Goal: Task Accomplishment & Management: Use online tool/utility

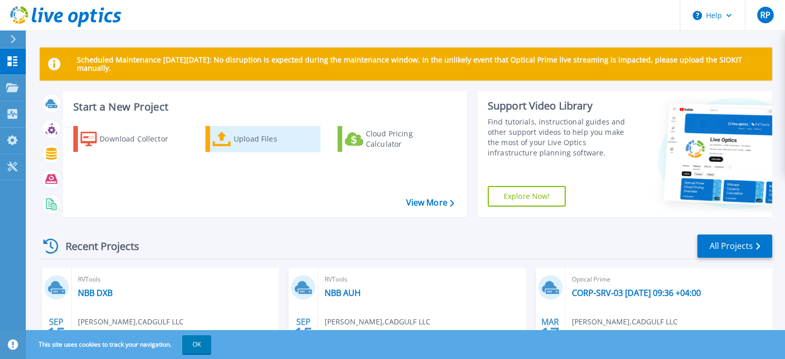
click at [248, 140] on div "Upload Files" at bounding box center [275, 138] width 83 height 21
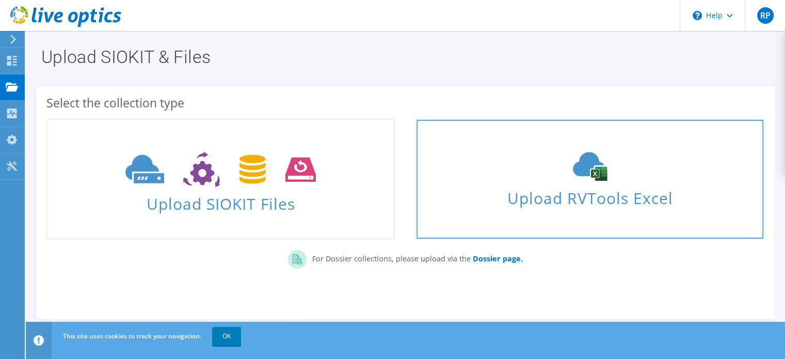
click at [613, 208] on link "Upload RVTools Excel" at bounding box center [589, 179] width 348 height 121
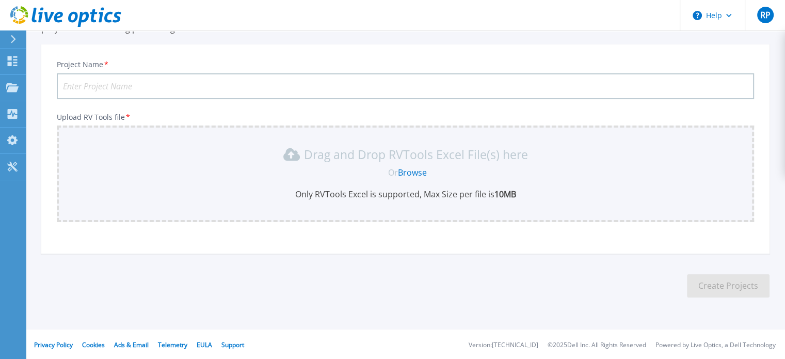
scroll to position [97, 0]
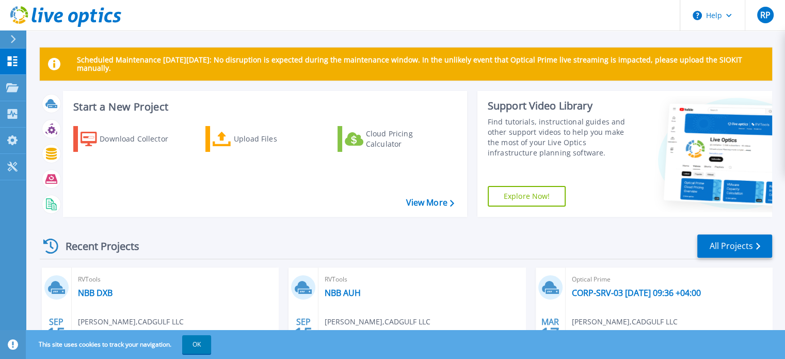
scroll to position [102, 0]
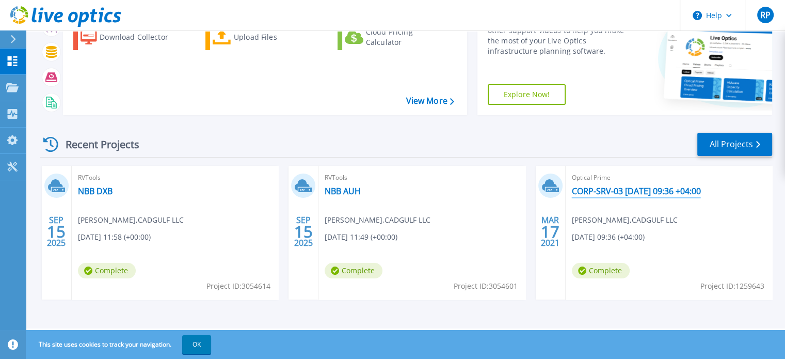
click at [619, 193] on link "CORP-SRV-03 [DATE] 09:36 +04:00" at bounding box center [636, 191] width 129 height 10
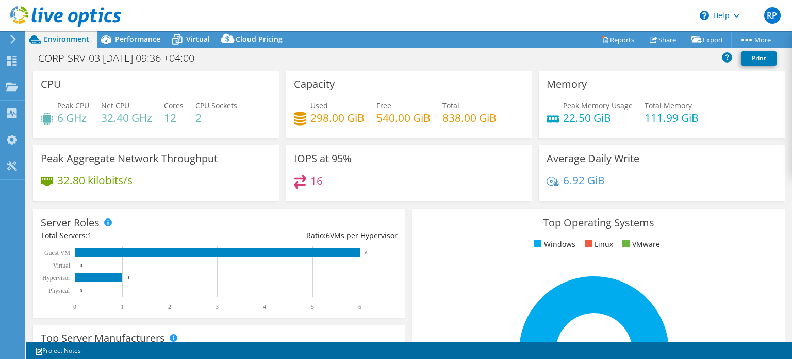
select select "USD"
